Goal: Book appointment/travel/reservation

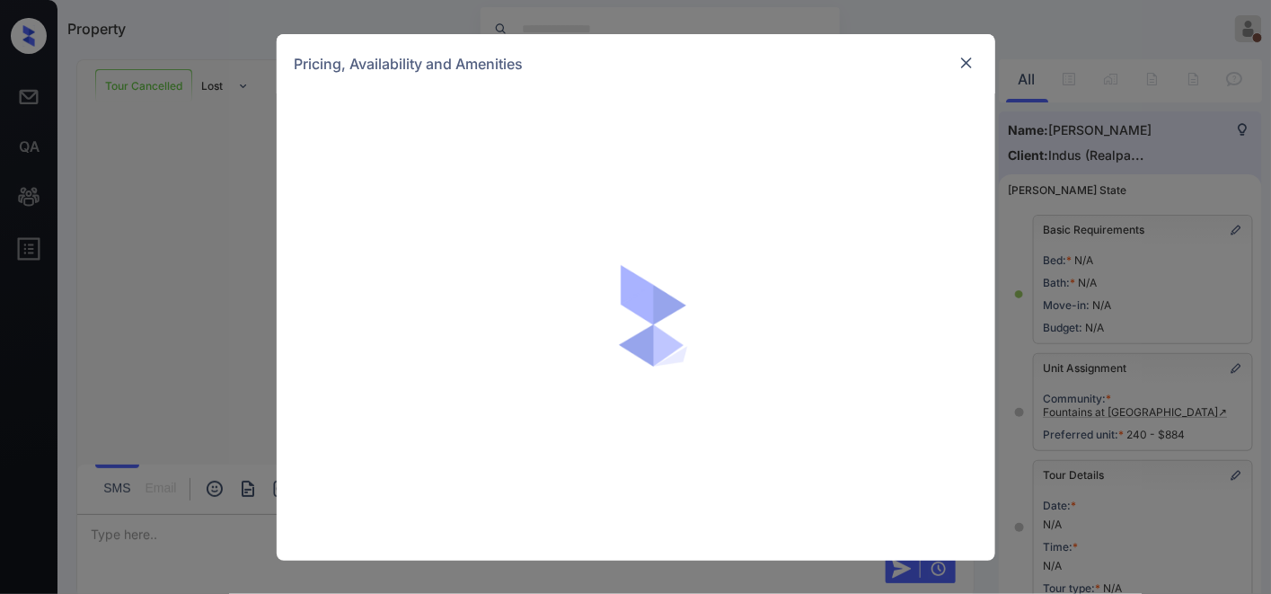
scroll to position [103, 0]
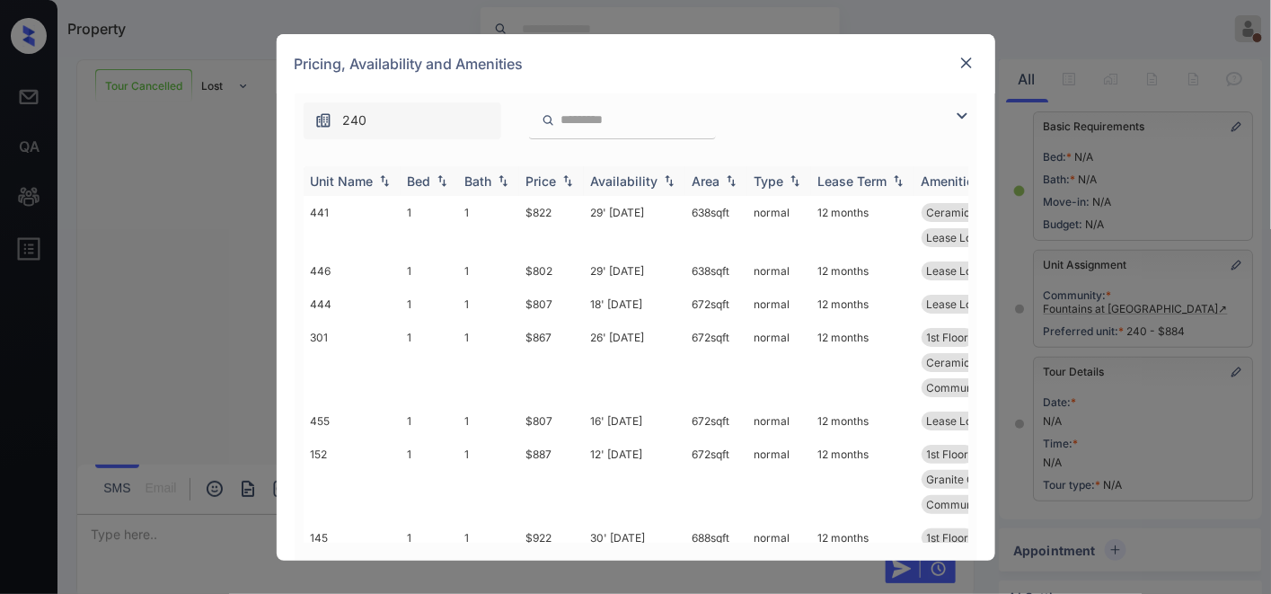
click at [549, 176] on div "Price" at bounding box center [541, 180] width 31 height 15
click at [551, 176] on div "Price" at bounding box center [541, 180] width 31 height 15
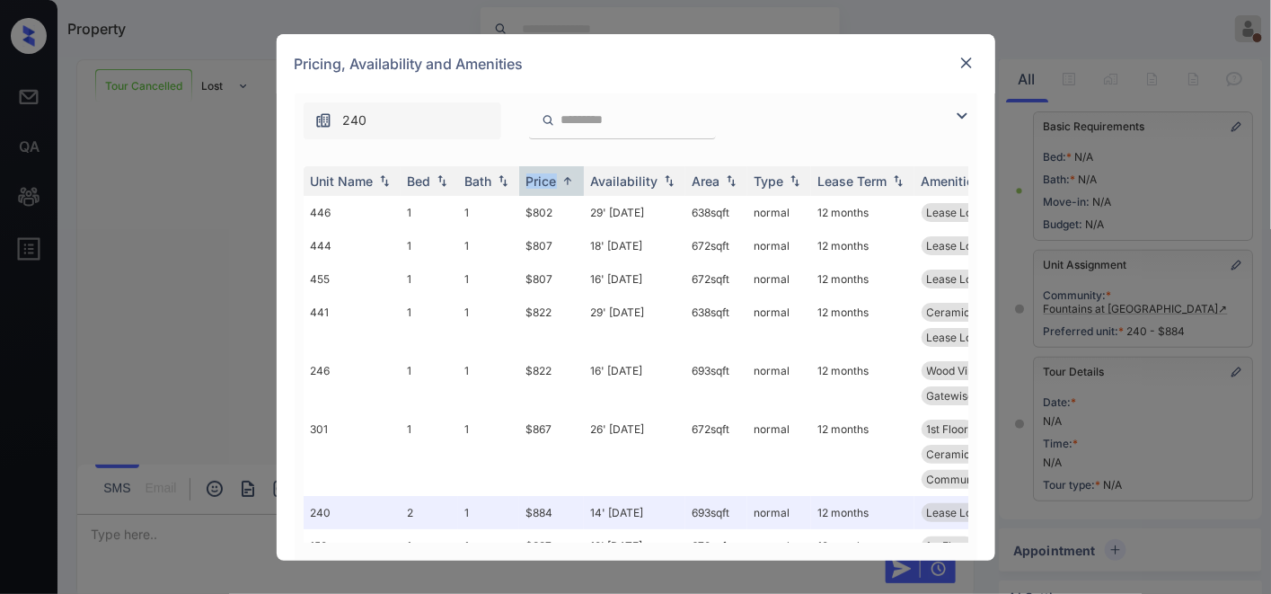
click at [952, 111] on img at bounding box center [962, 116] width 22 height 22
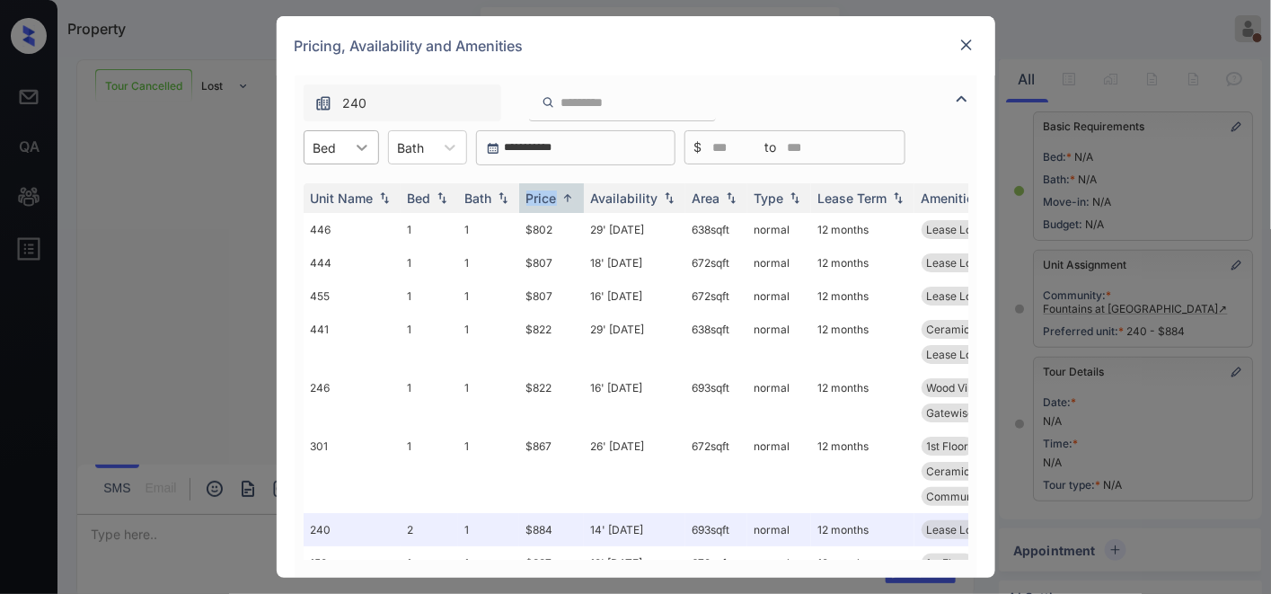
click at [353, 147] on icon at bounding box center [362, 147] width 18 height 18
click at [361, 207] on div "2" at bounding box center [341, 223] width 75 height 32
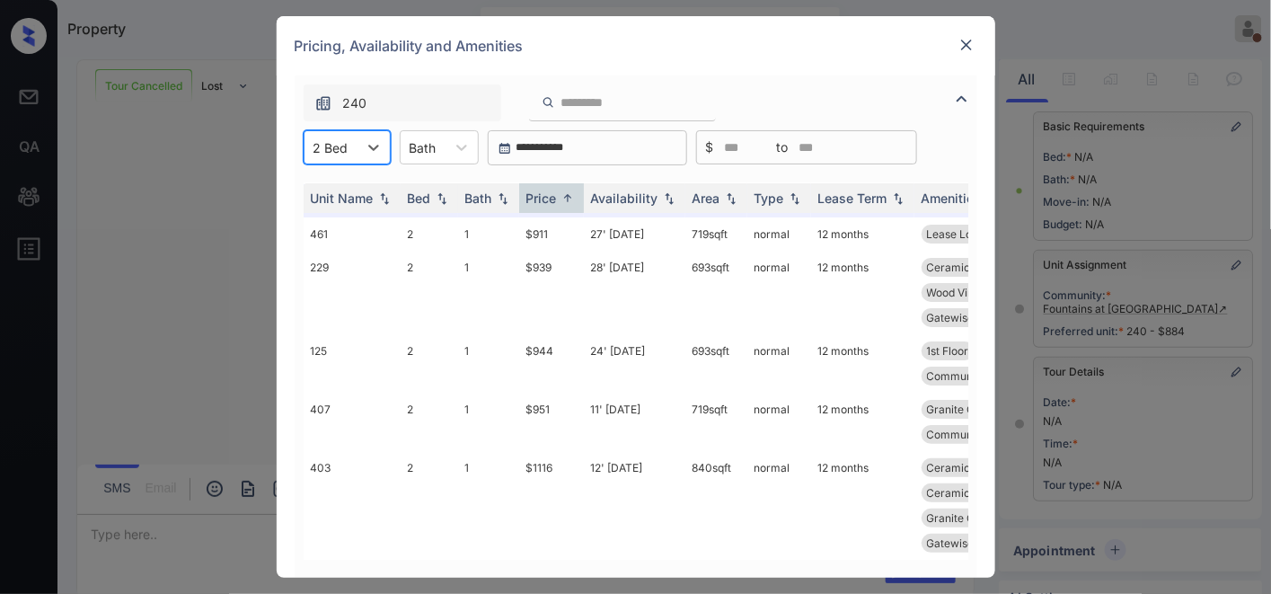
scroll to position [0, 0]
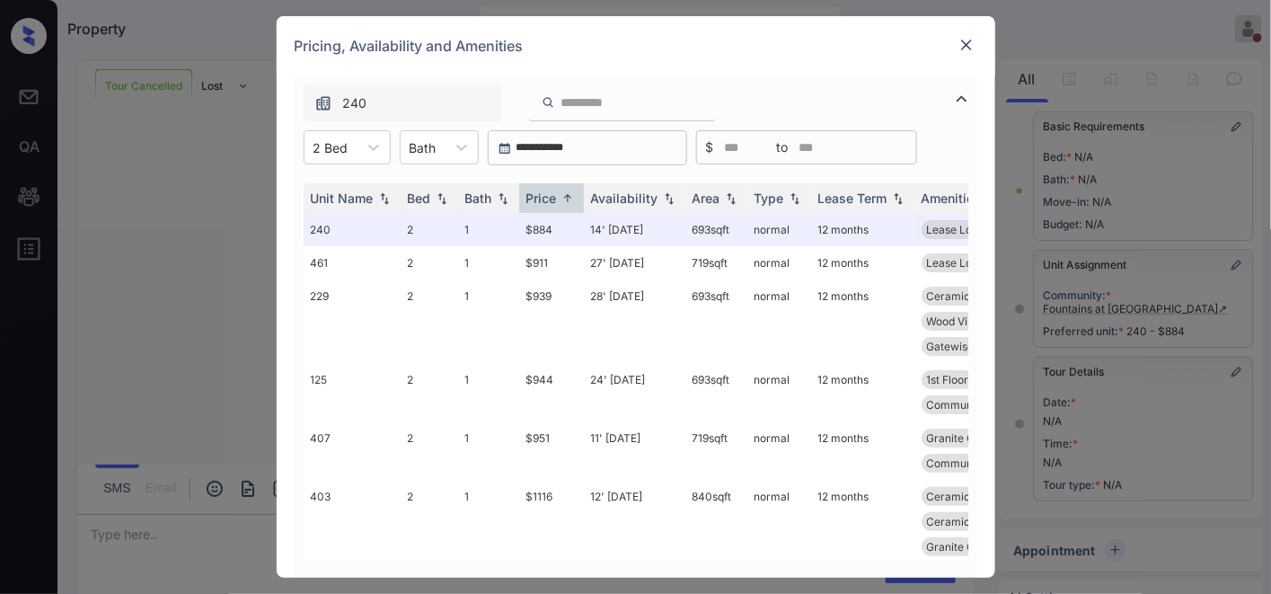
click at [962, 50] on img at bounding box center [966, 45] width 18 height 18
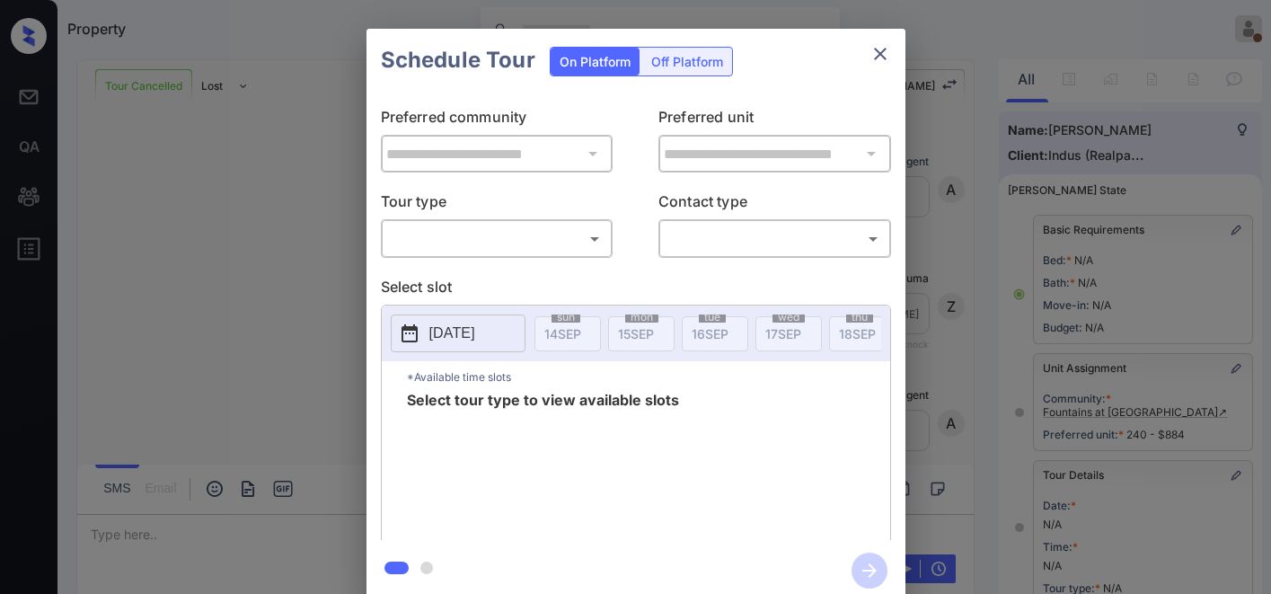
click at [516, 239] on body "Property [PERSON_NAME] On Break Set yourself online Set yourself offline Profil…" at bounding box center [635, 297] width 1271 height 594
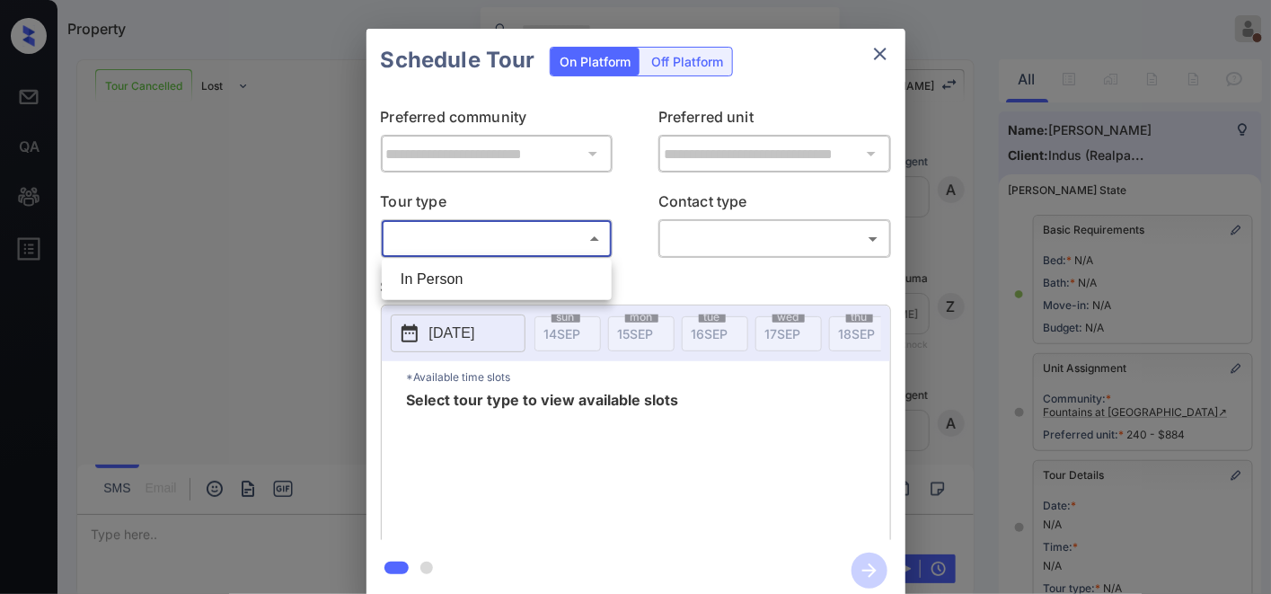
scroll to position [303, 0]
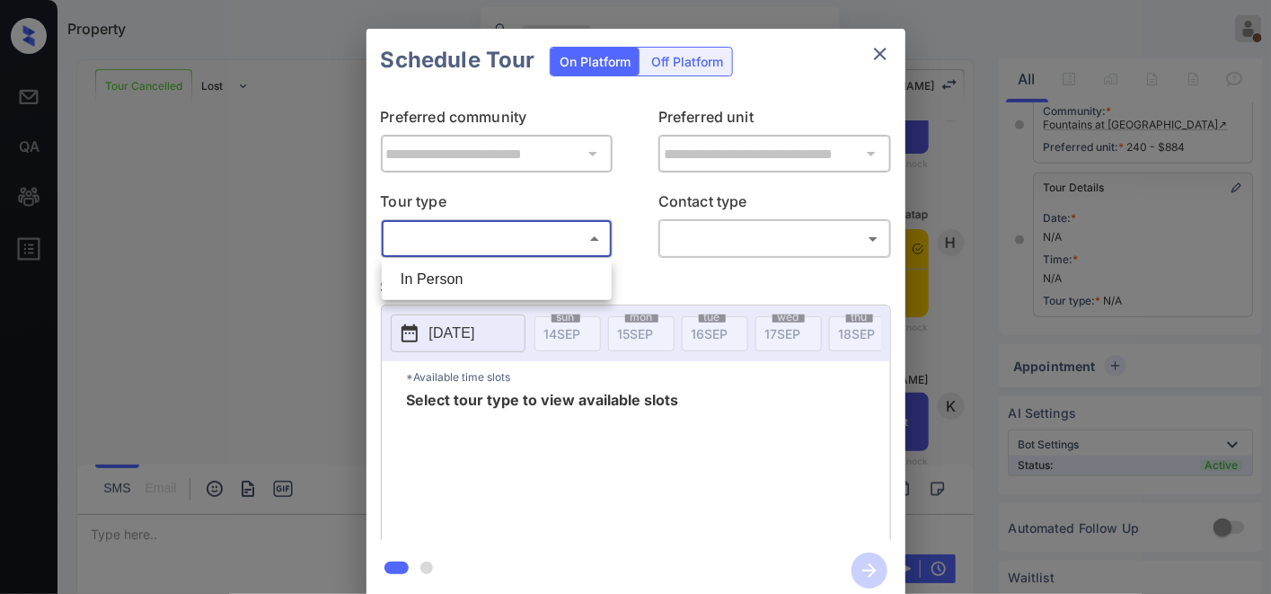
click at [506, 277] on li "In Person" at bounding box center [496, 279] width 221 height 32
type input "********"
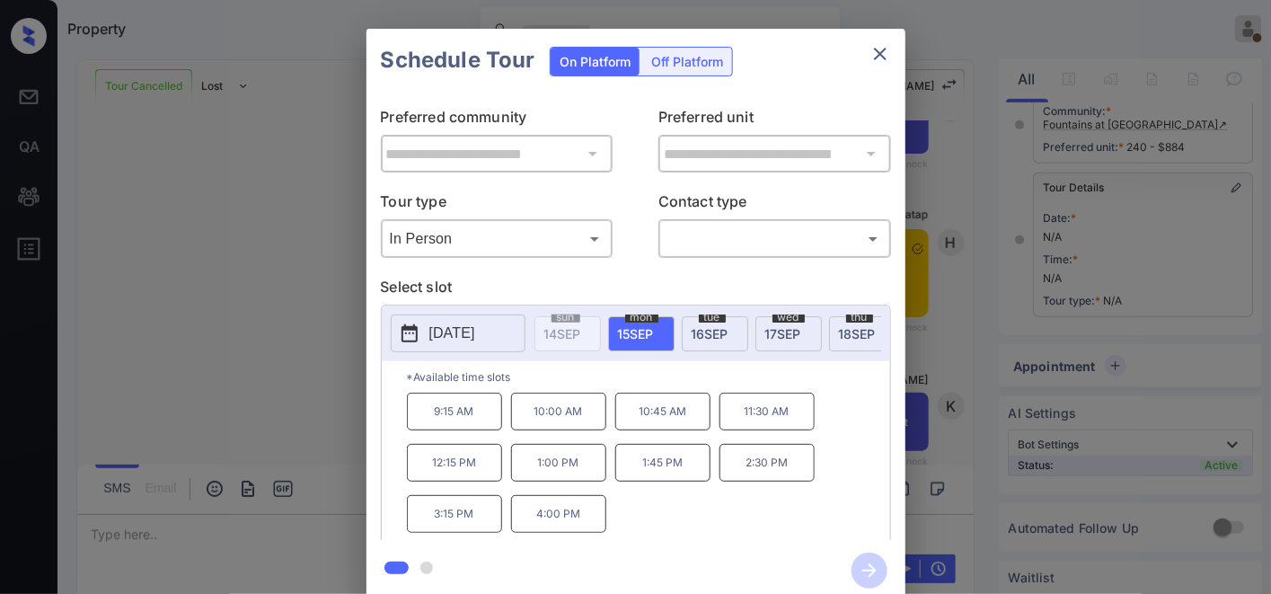
click at [1114, 61] on div "**********" at bounding box center [635, 315] width 1271 height 630
